Goal: Register for event/course

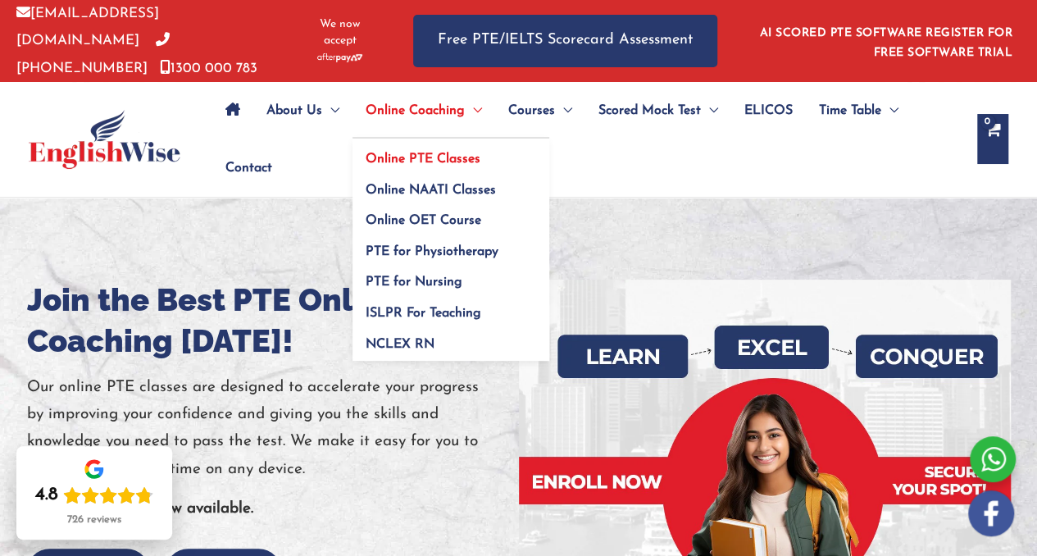
click at [437, 155] on span "Online PTE Classes" at bounding box center [423, 159] width 115 height 13
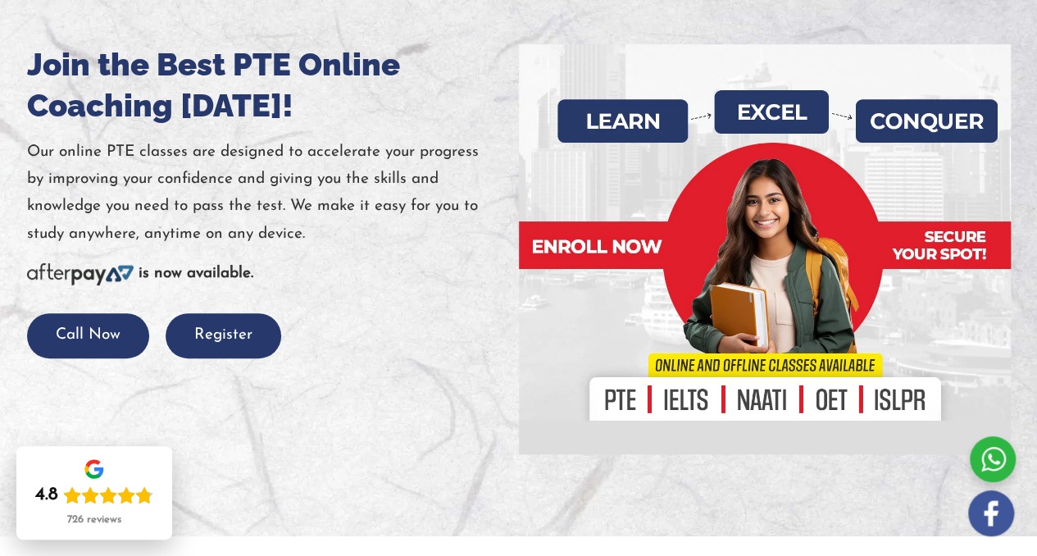
scroll to position [237, 0]
